Goal: Find specific page/section: Find specific page/section

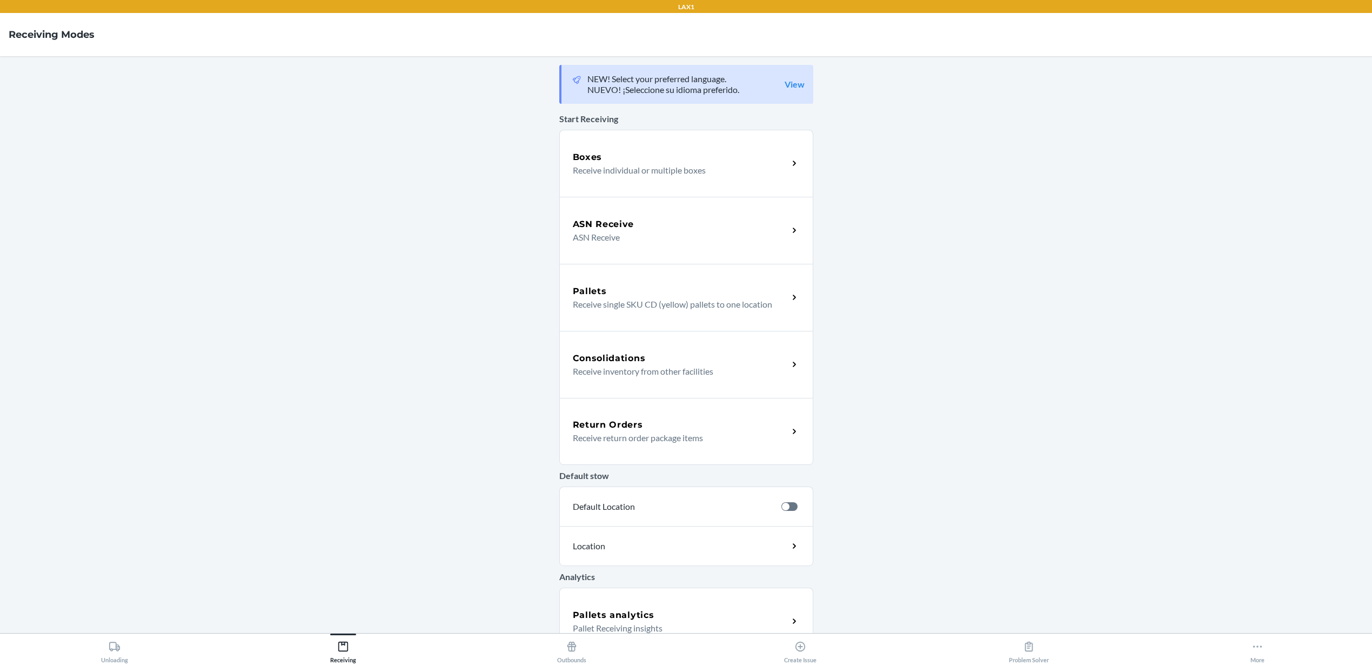
scroll to position [89, 0]
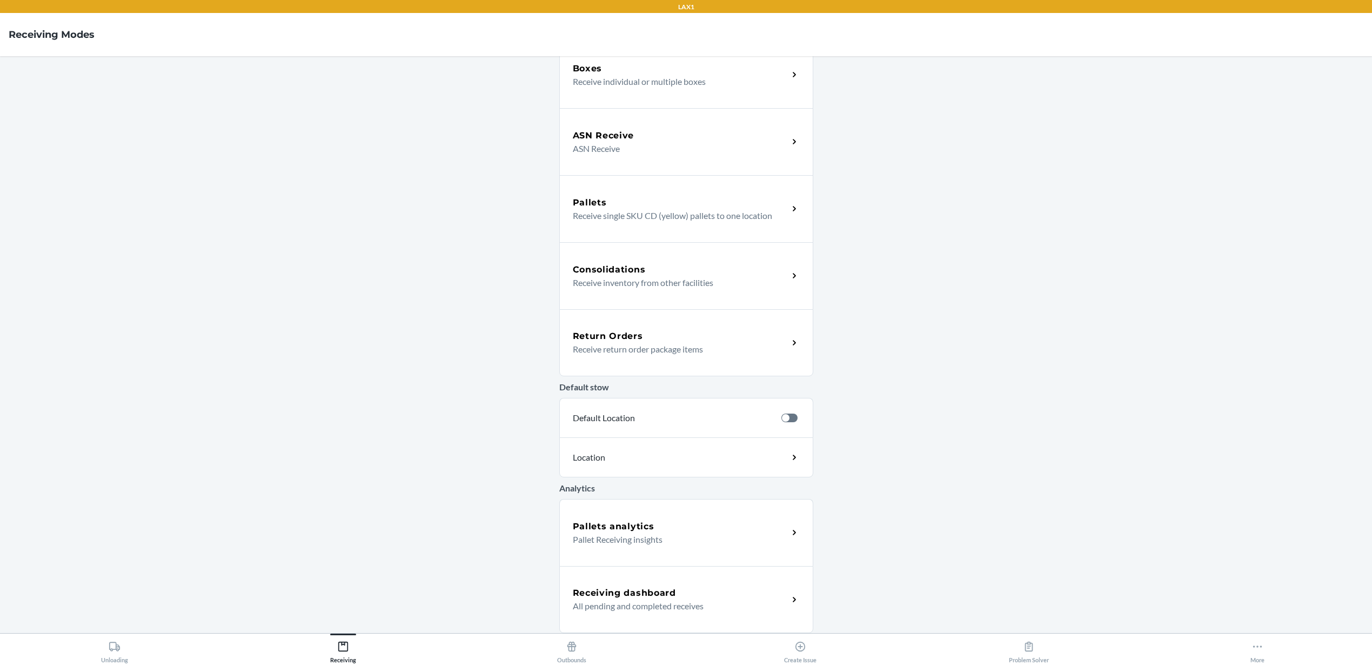
click at [662, 338] on div "Return Orders" at bounding box center [681, 336] width 216 height 13
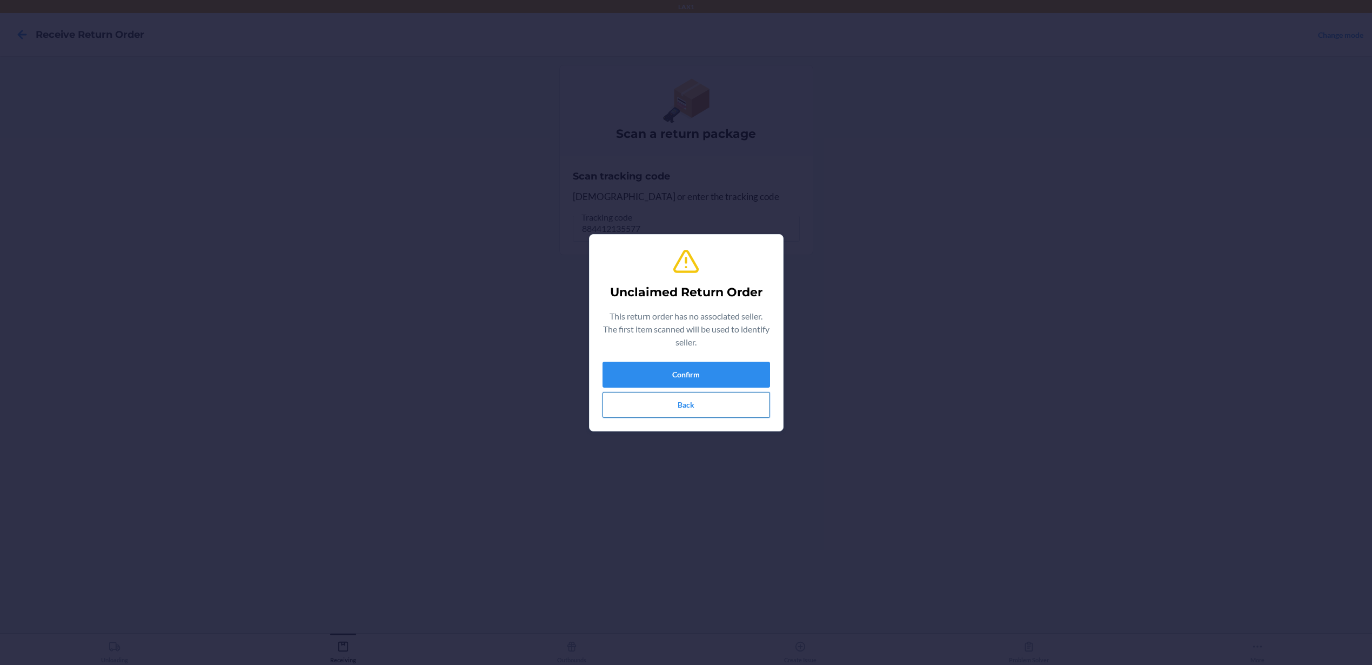
click at [727, 403] on button "Back" at bounding box center [686, 405] width 168 height 26
click at [678, 408] on button "Back" at bounding box center [686, 405] width 168 height 26
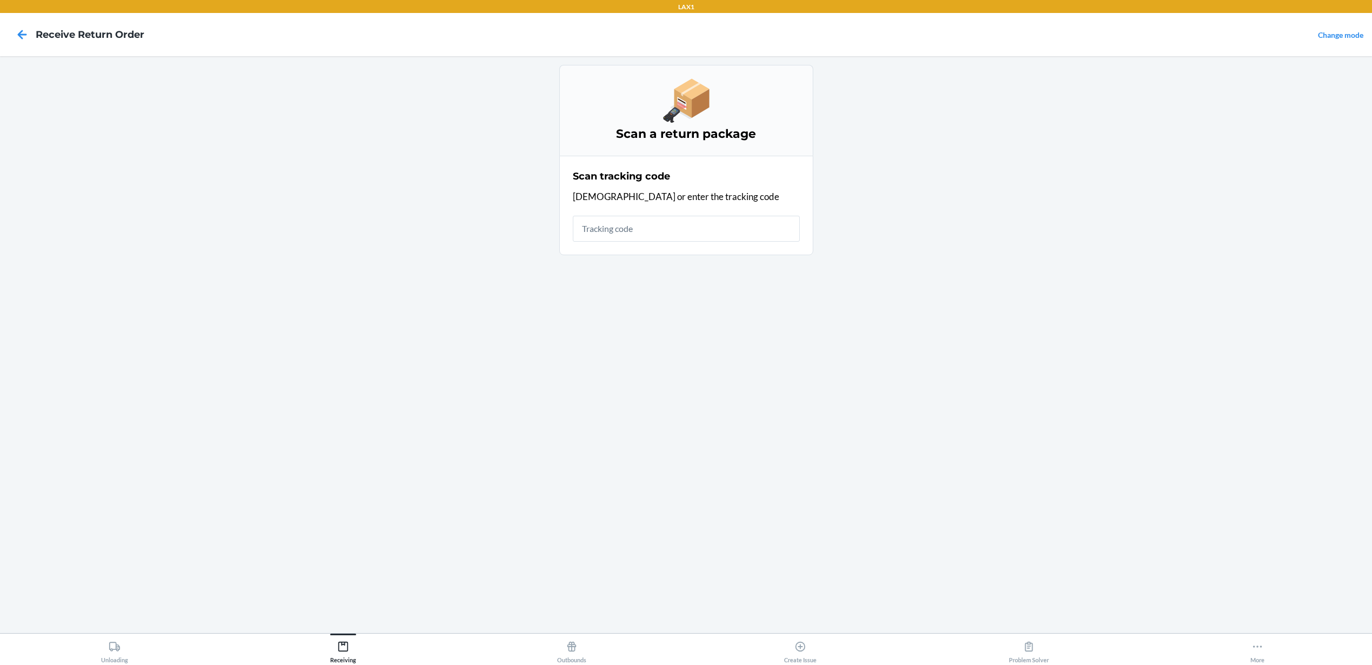
click at [329, 662] on div "Unloading Receiving Outbounds Create Issue Problem Solver More" at bounding box center [686, 649] width 1372 height 32
click at [338, 654] on div "Receiving" at bounding box center [343, 649] width 26 height 27
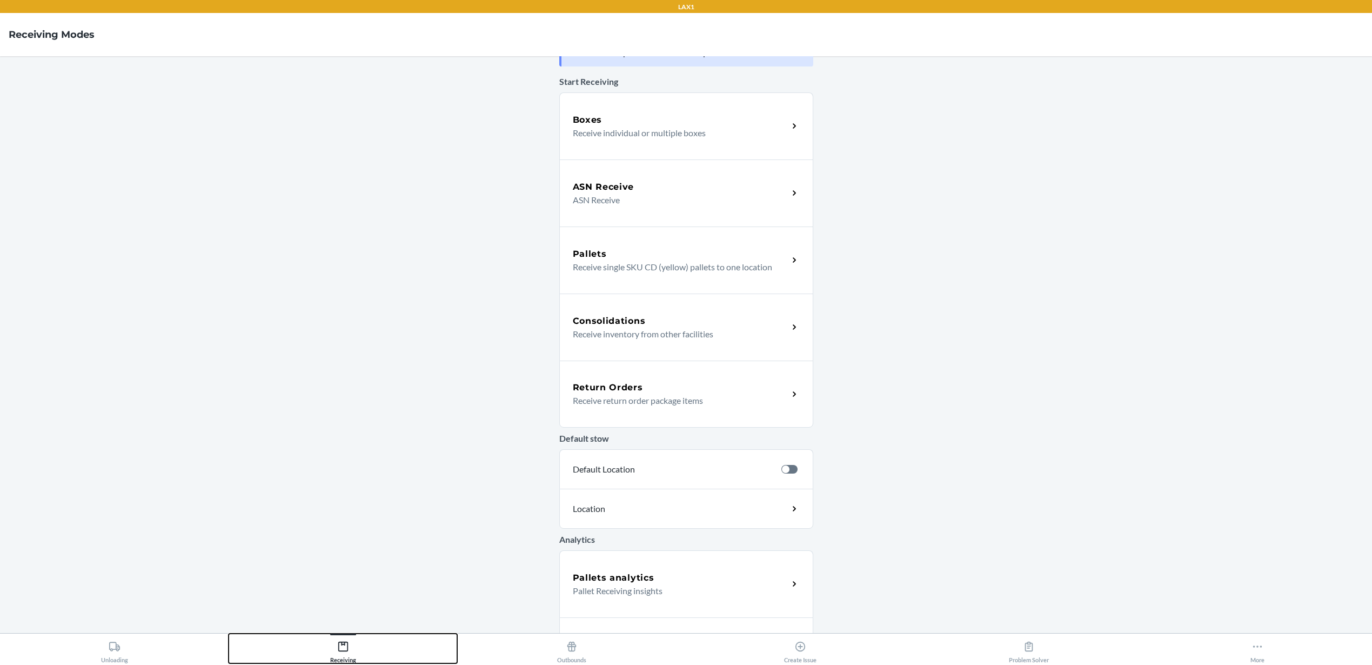
scroll to position [88, 0]
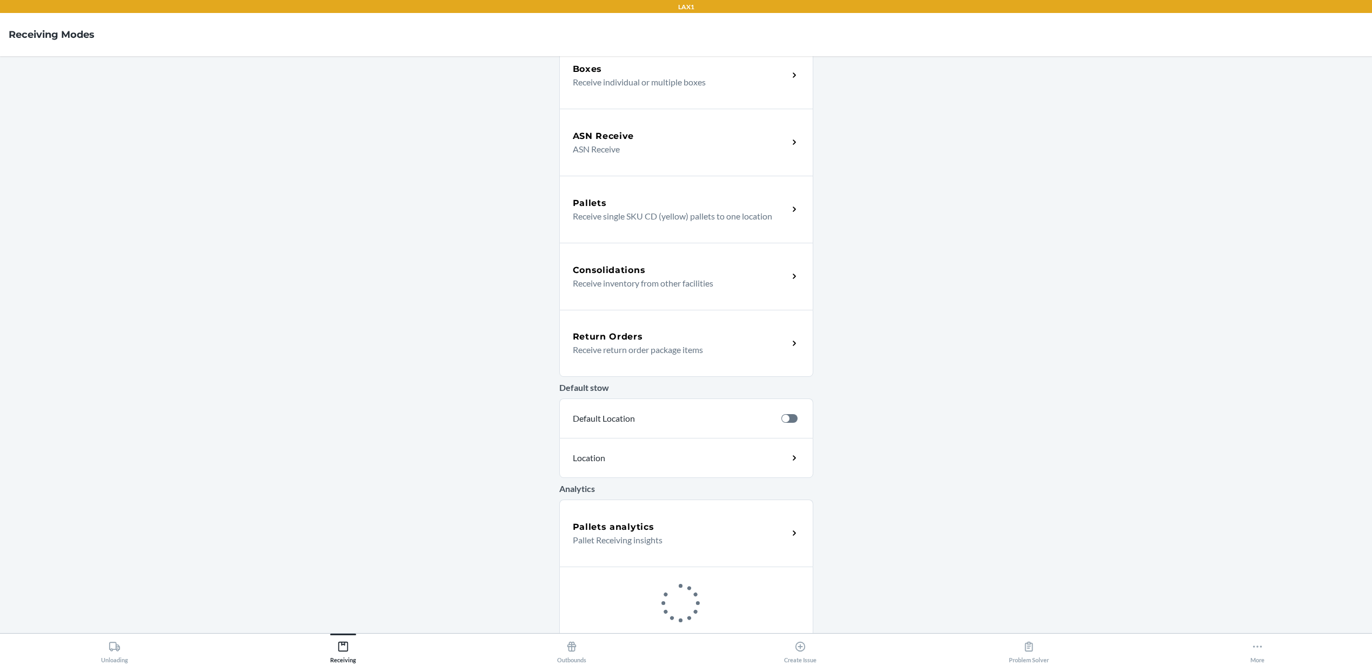
click at [697, 594] on icon at bounding box center [680, 603] width 58 height 58
click at [697, 594] on div "Receiving dashboard" at bounding box center [681, 593] width 216 height 13
